Goal: Task Accomplishment & Management: Use online tool/utility

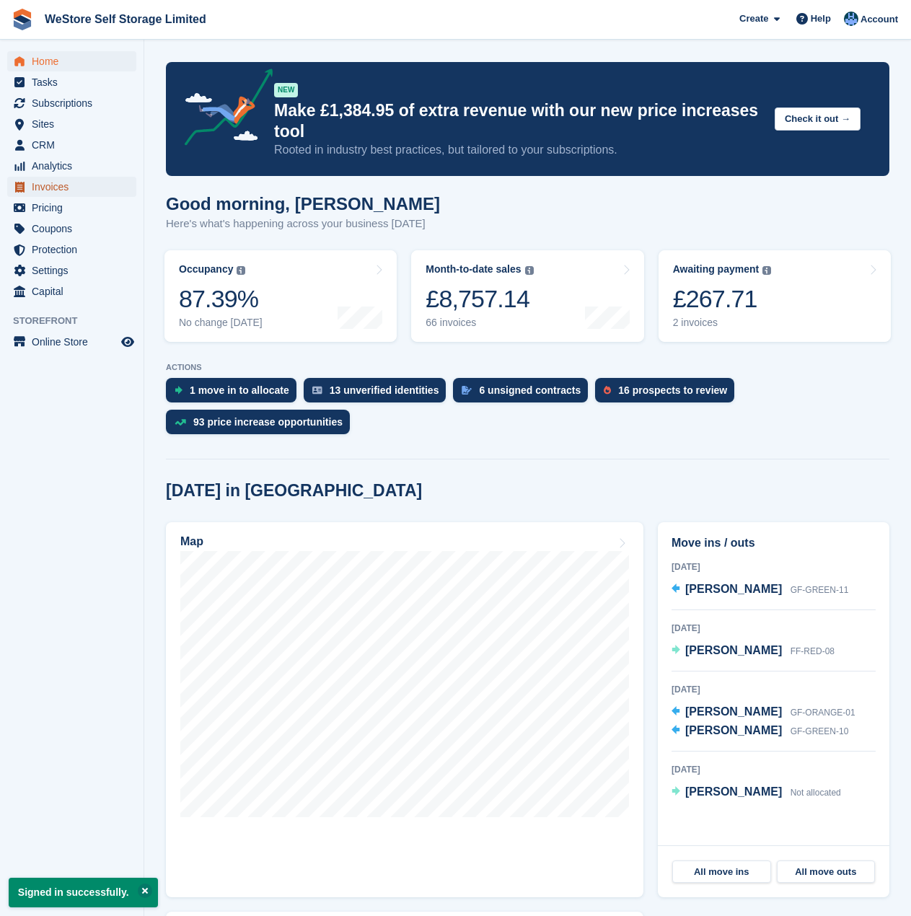
click at [42, 187] on span "Invoices" at bounding box center [75, 187] width 87 height 20
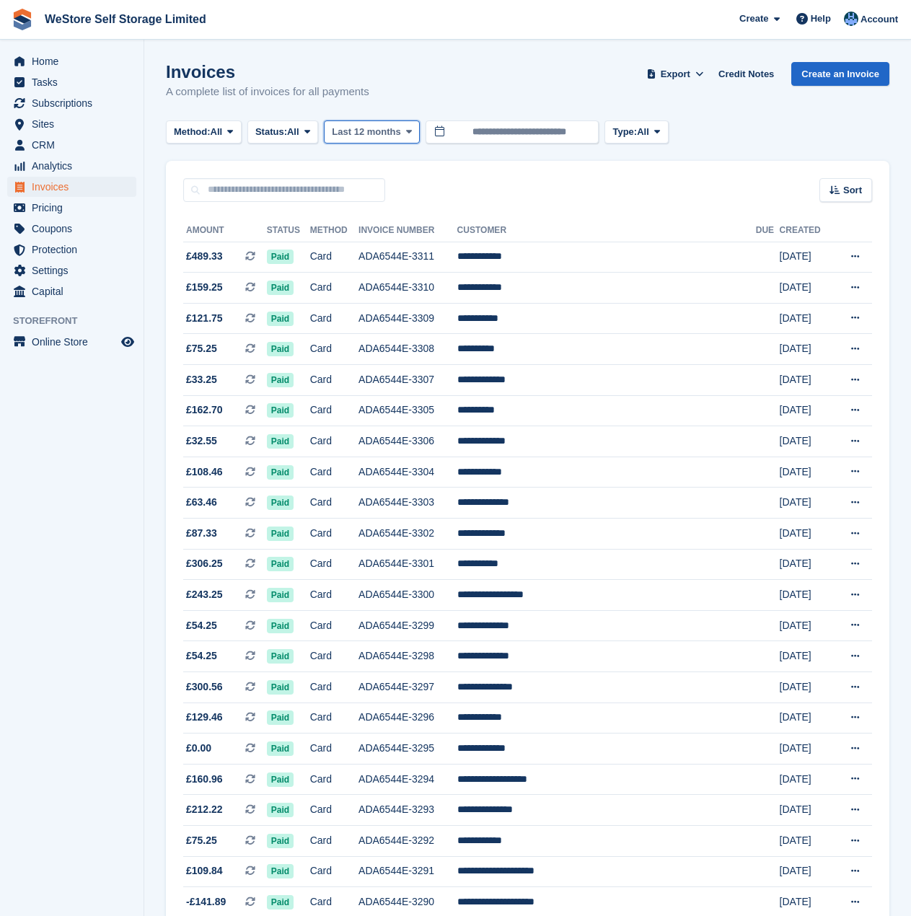
click at [373, 133] on span "Last 12 months" at bounding box center [366, 132] width 68 height 14
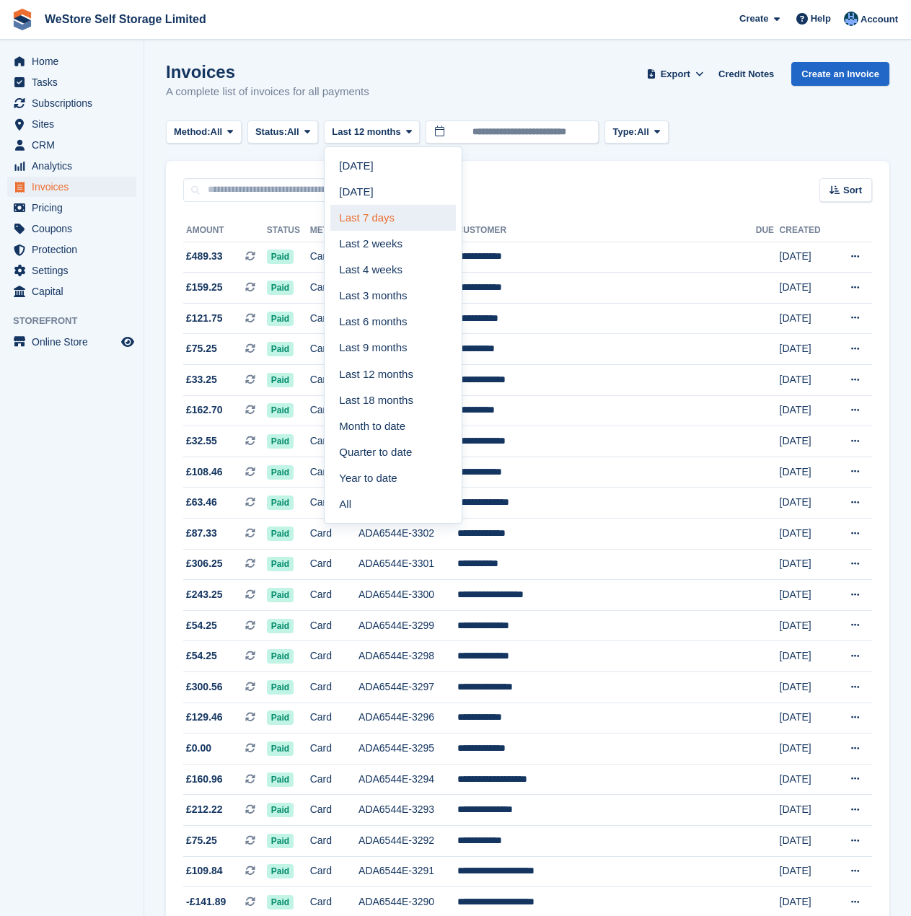
click at [369, 218] on link "Last 7 days" at bounding box center [392, 218] width 125 height 26
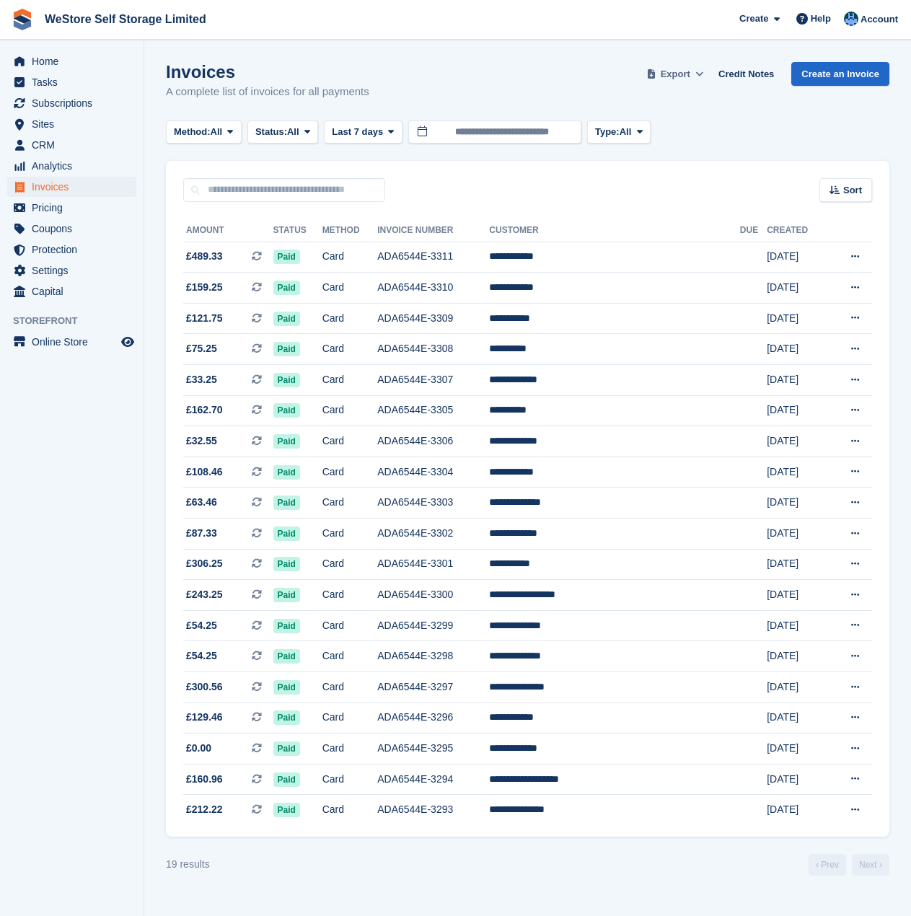
click at [702, 73] on icon at bounding box center [699, 73] width 8 height 9
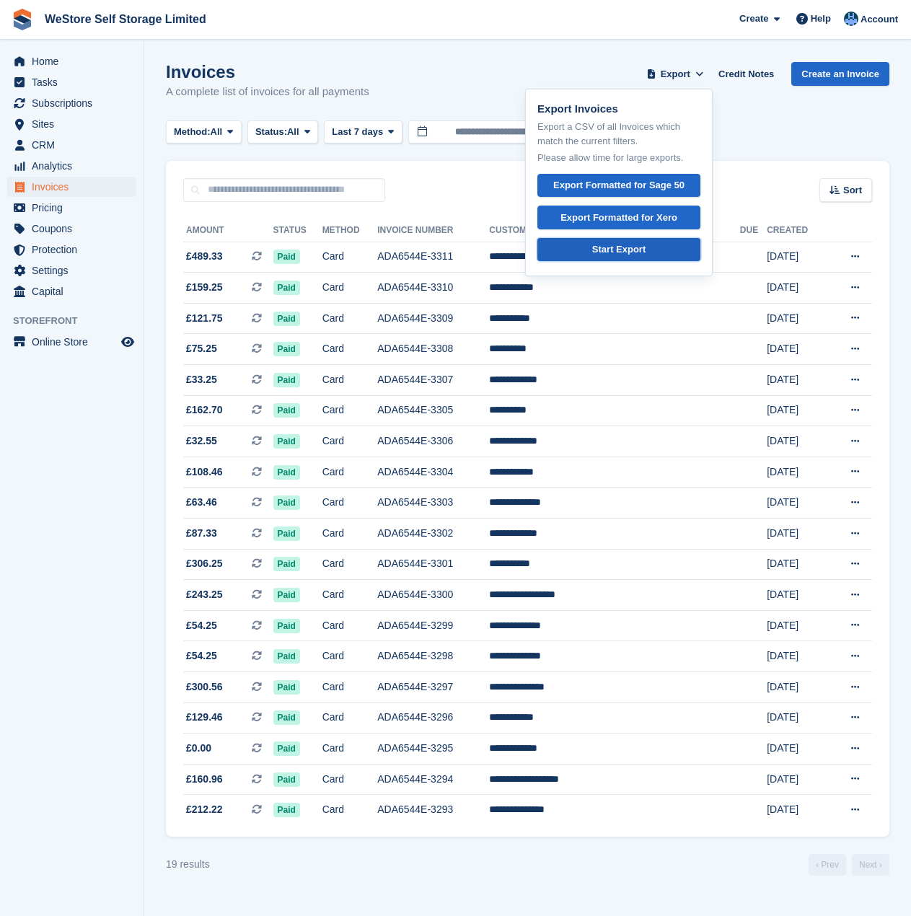
click at [645, 249] on div "Start Export" at bounding box center [618, 249] width 53 height 14
